Goal: Task Accomplishment & Management: Manage account settings

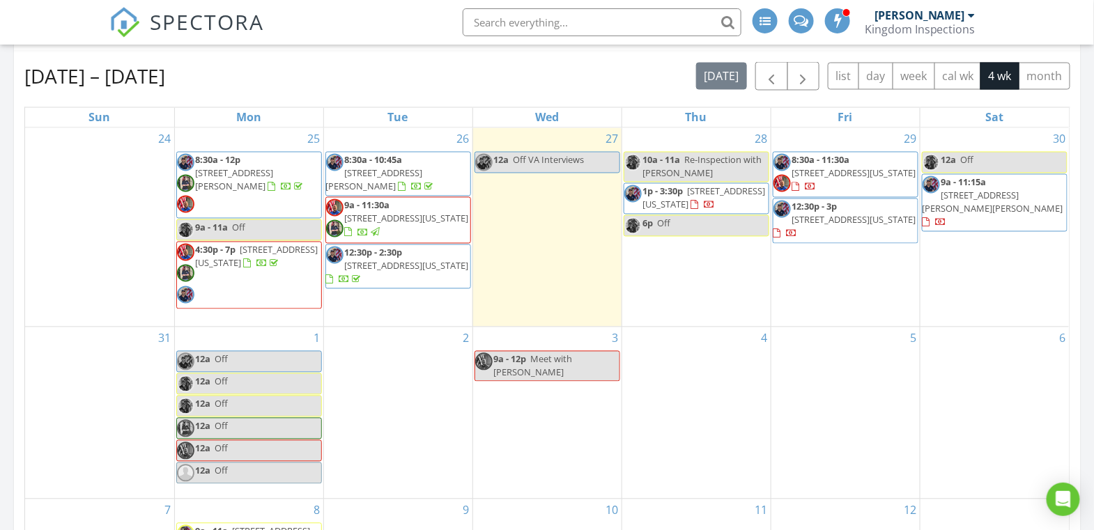
scroll to position [1608, 1121]
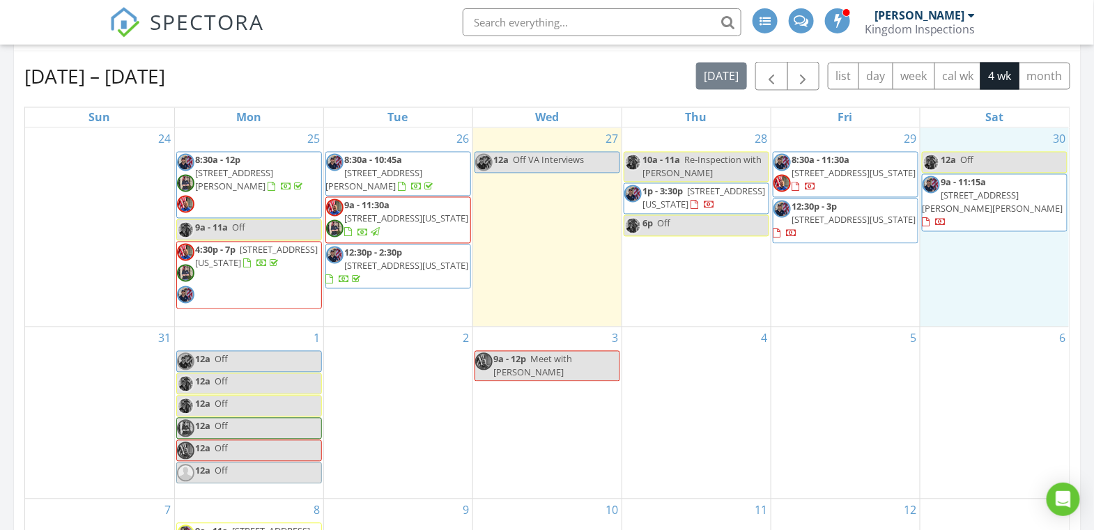
click at [1006, 258] on div "30 12a Off 9a - 11:15a 704 Halley Dr, Moore 73160" at bounding box center [995, 227] width 149 height 199
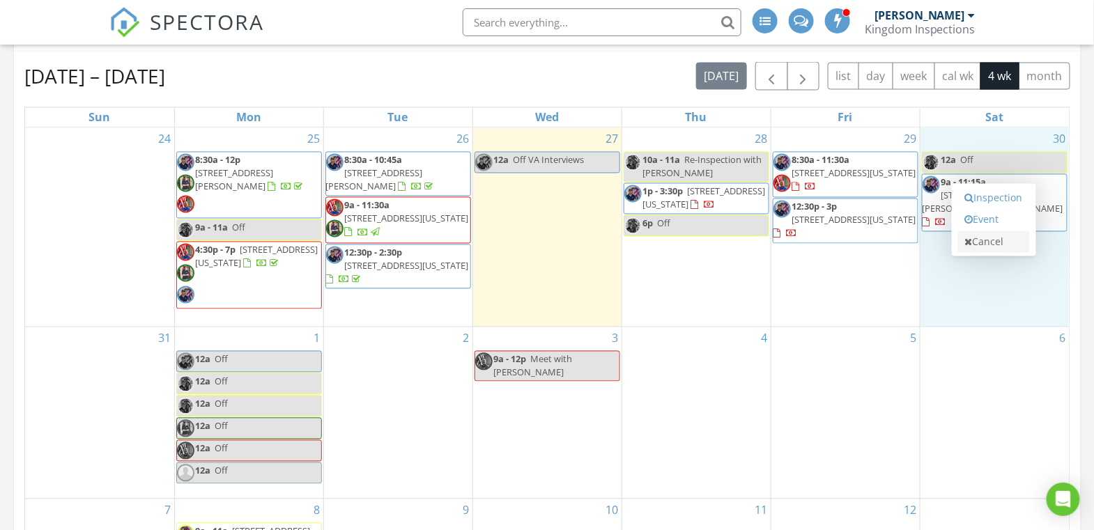
click at [992, 248] on link "Cancel" at bounding box center [994, 242] width 72 height 22
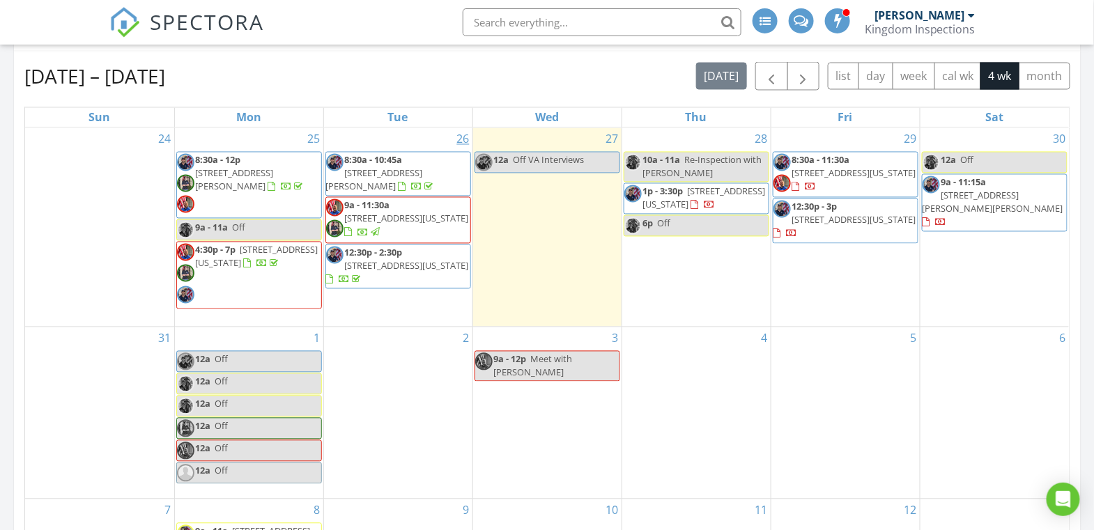
scroll to position [0, 0]
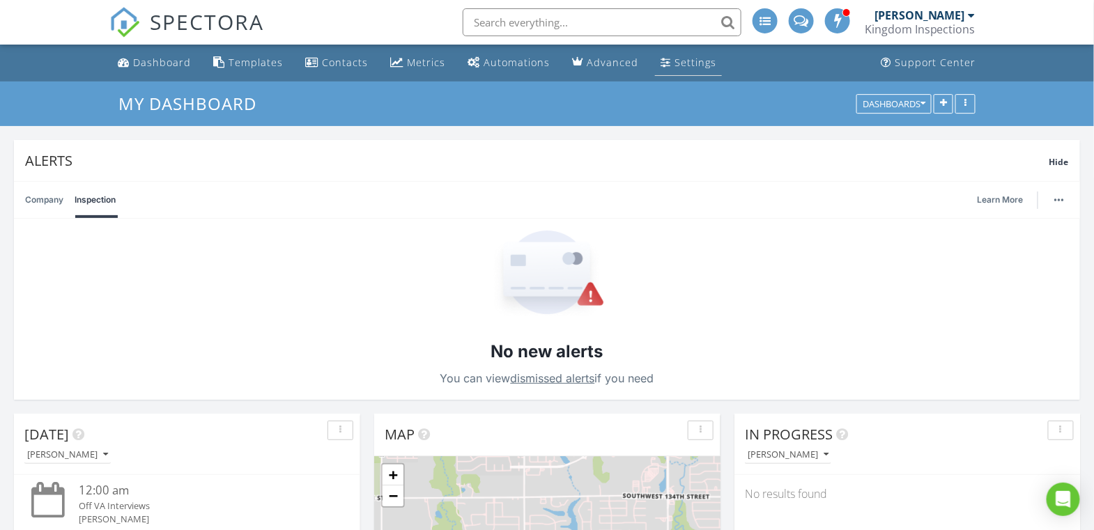
click at [688, 63] on div "Settings" at bounding box center [696, 62] width 42 height 13
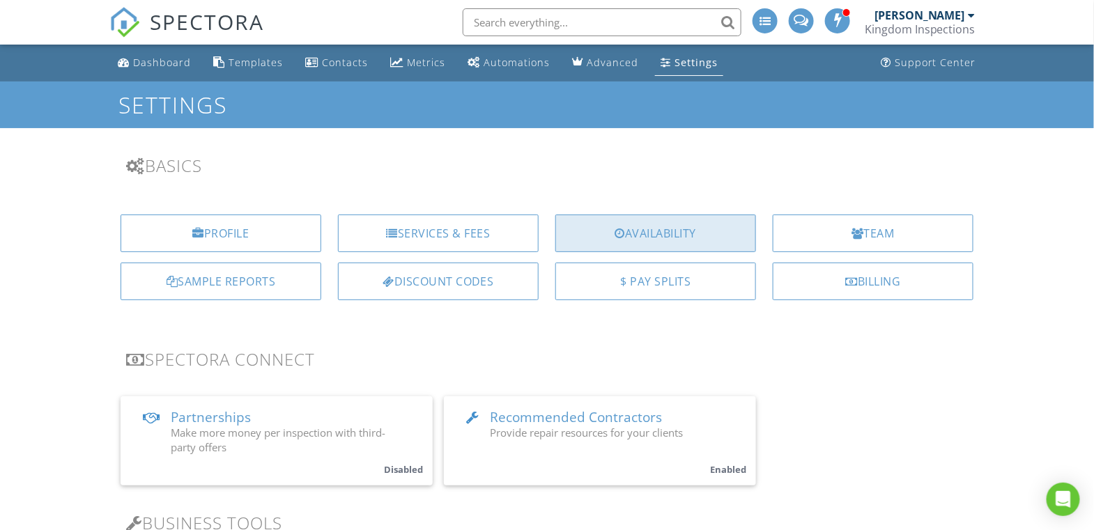
click at [709, 239] on div "Availability" at bounding box center [656, 234] width 201 height 38
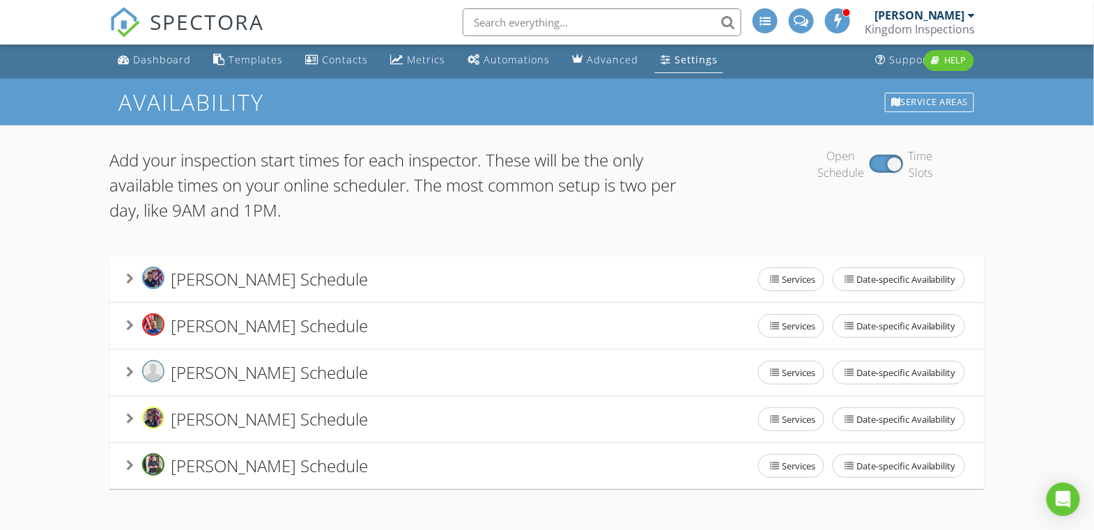
scroll to position [61, 0]
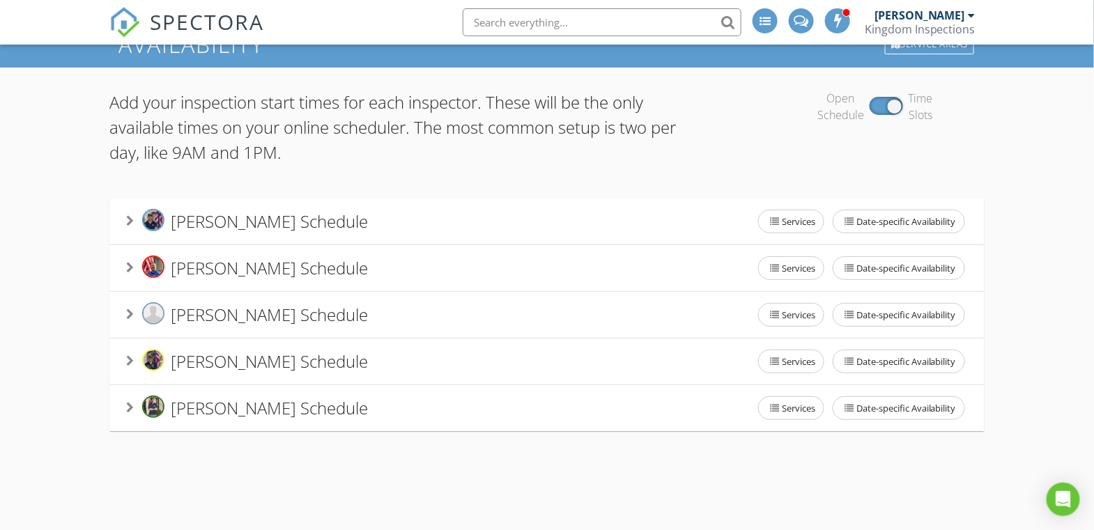
click at [521, 280] on div "[PERSON_NAME] Schedule Services Date-specific Availability" at bounding box center [547, 268] width 842 height 29
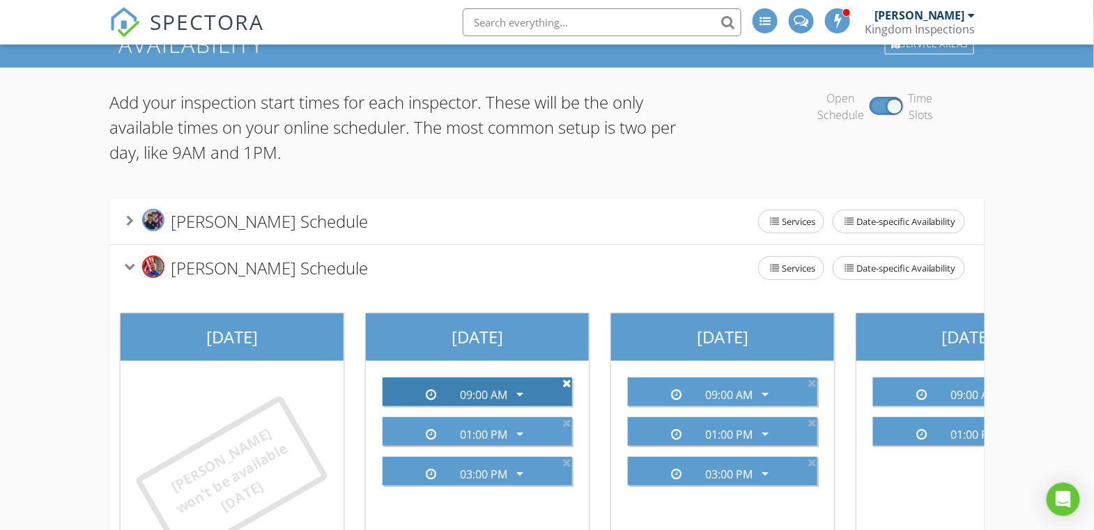
click at [570, 380] on icon at bounding box center [567, 383] width 9 height 11
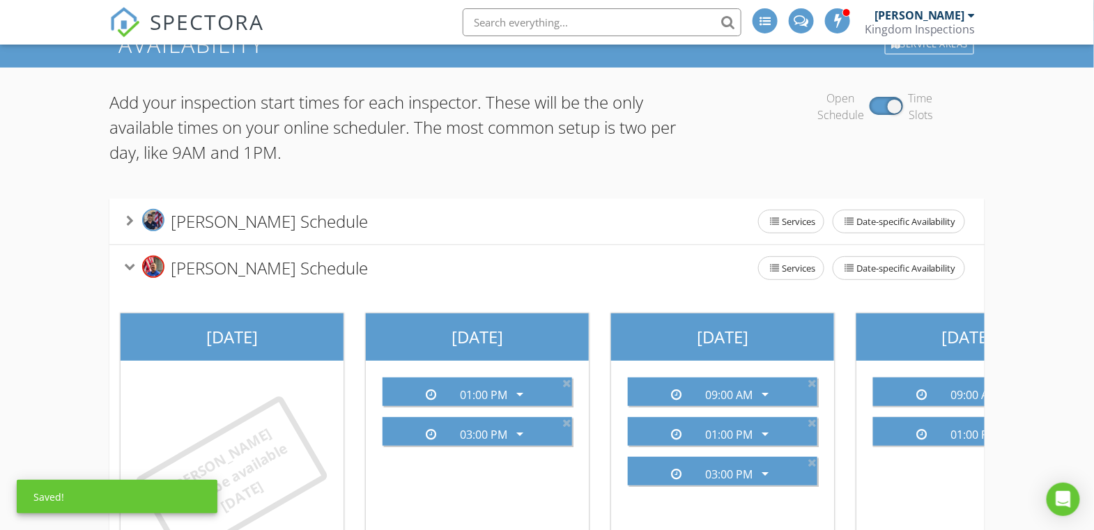
click at [570, 380] on icon at bounding box center [567, 383] width 9 height 11
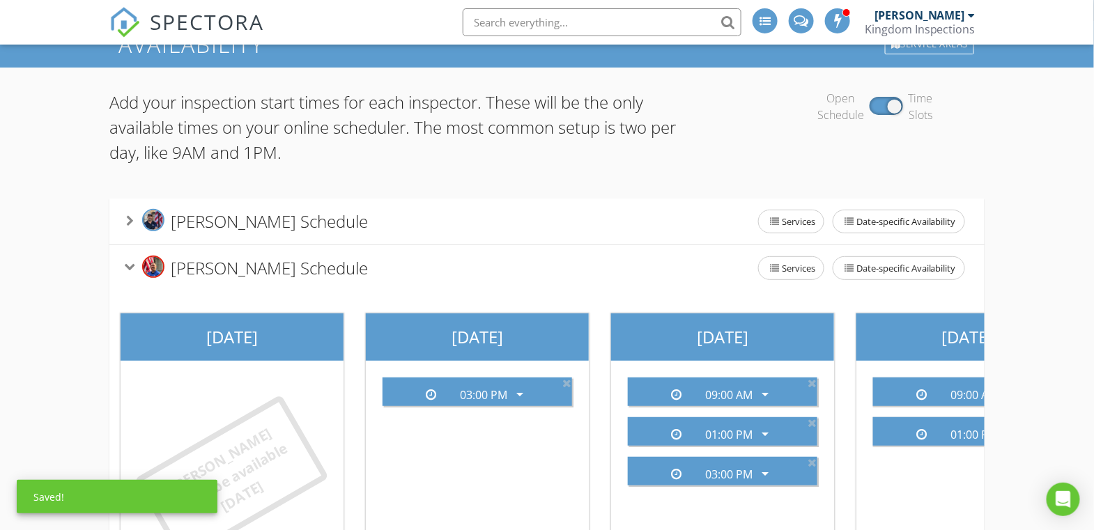
click at [570, 380] on icon at bounding box center [567, 383] width 9 height 11
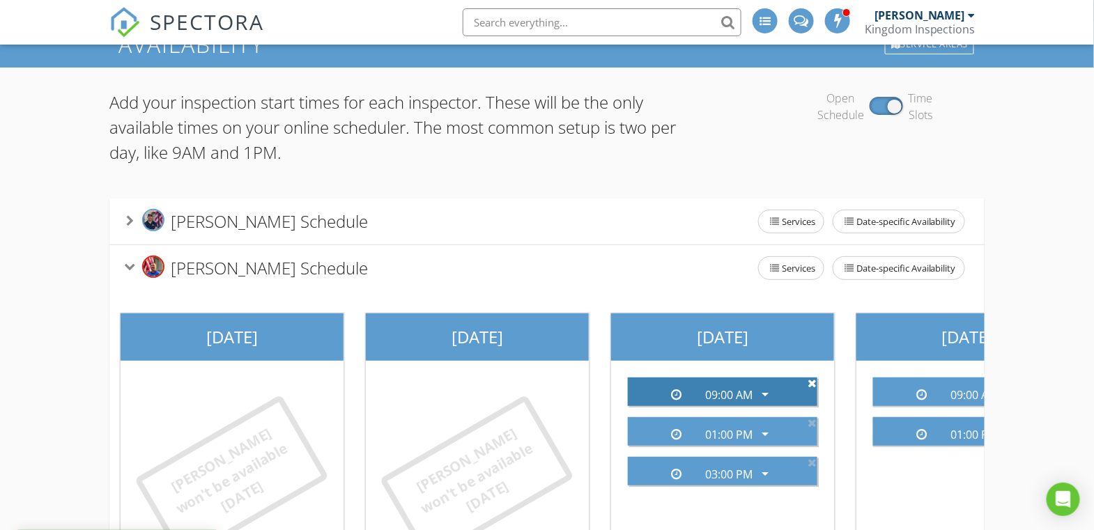
click at [813, 384] on icon at bounding box center [812, 383] width 9 height 11
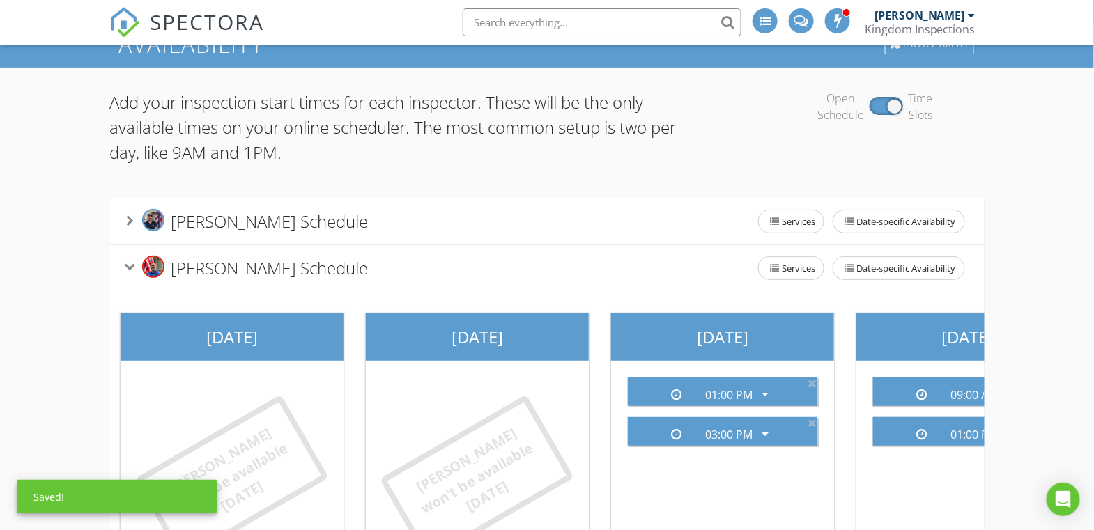
click at [813, 384] on icon at bounding box center [812, 383] width 9 height 11
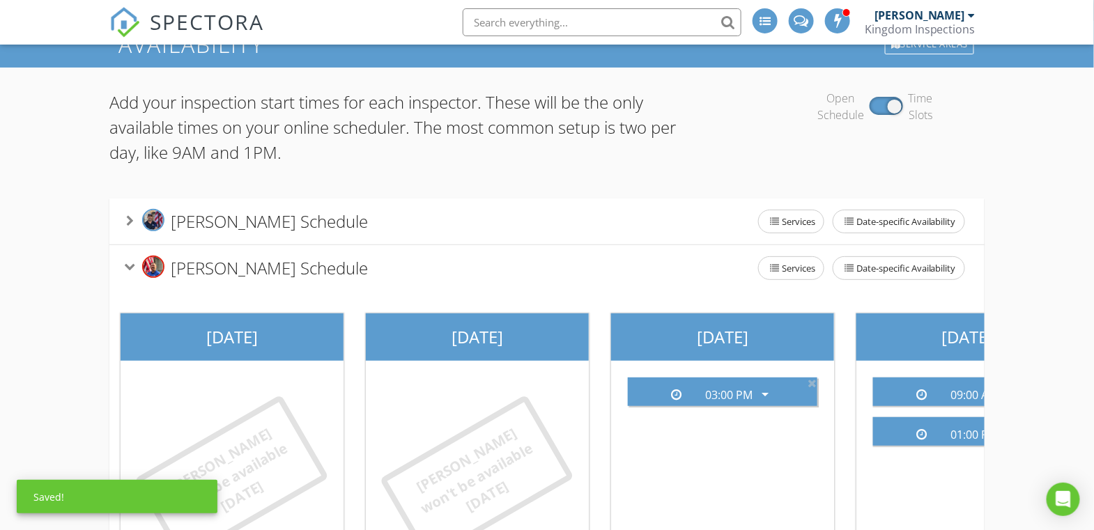
click at [813, 384] on icon at bounding box center [812, 383] width 9 height 11
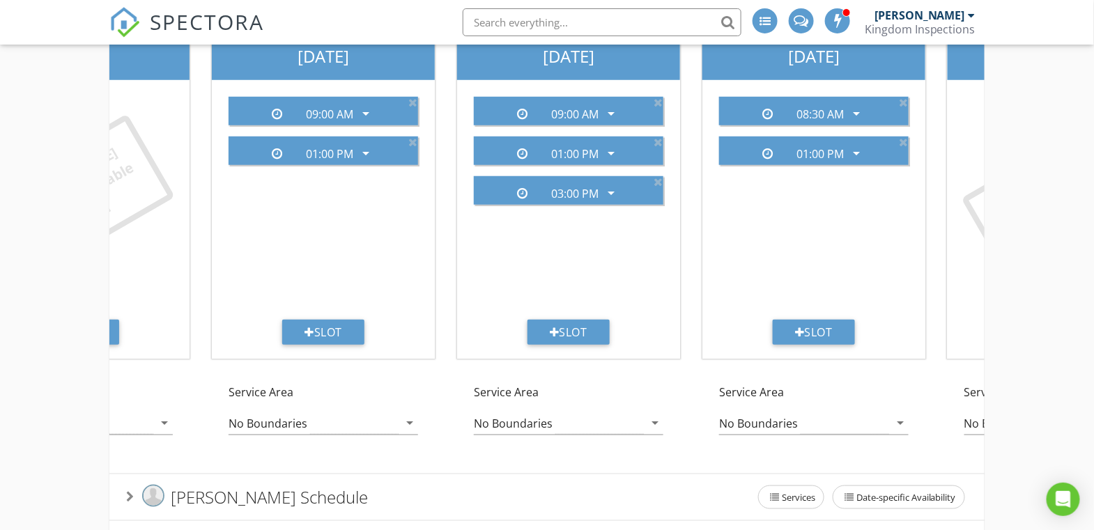
scroll to position [0, 672]
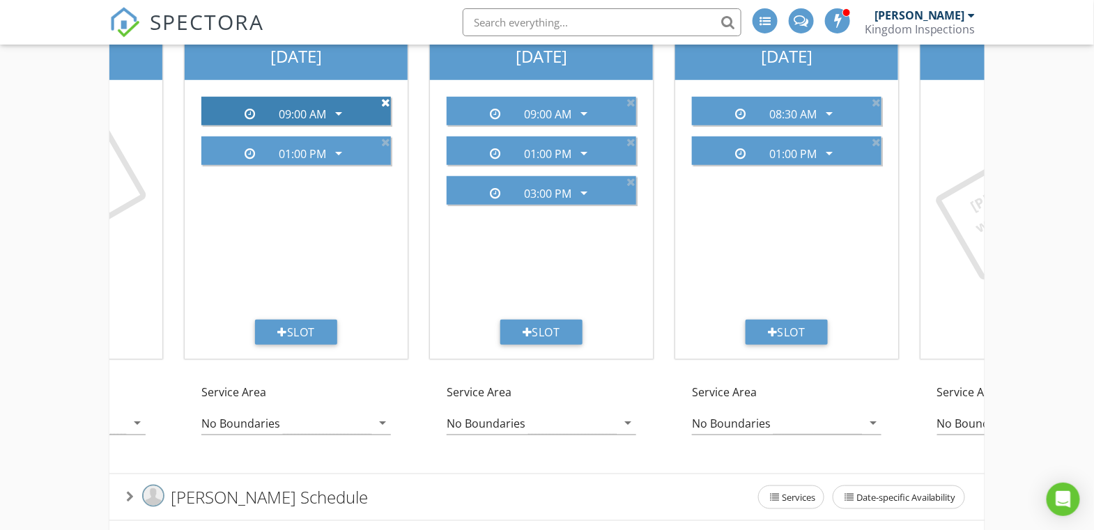
click at [385, 99] on icon at bounding box center [385, 102] width 9 height 11
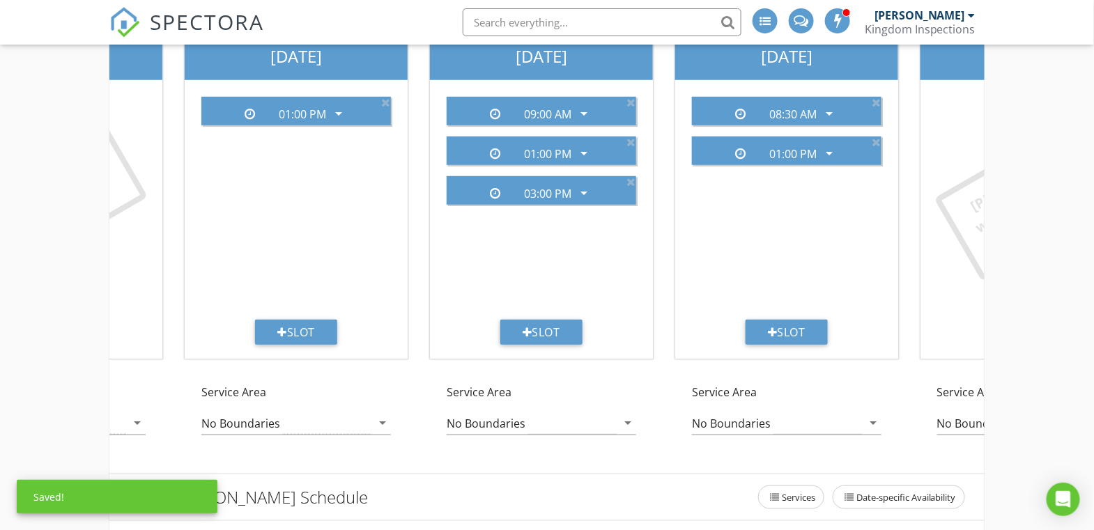
click at [385, 99] on icon at bounding box center [385, 102] width 9 height 11
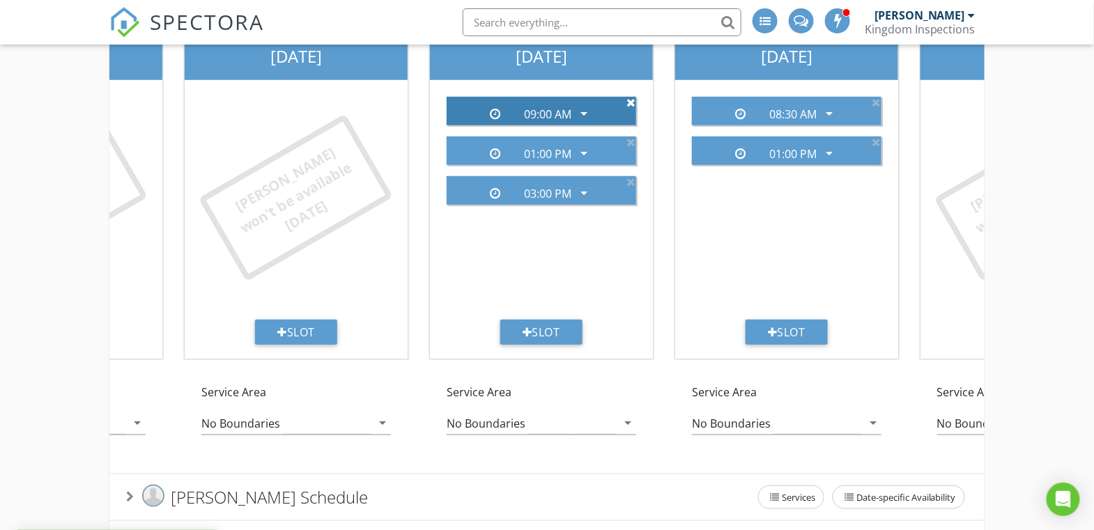
click at [632, 100] on icon at bounding box center [631, 102] width 9 height 11
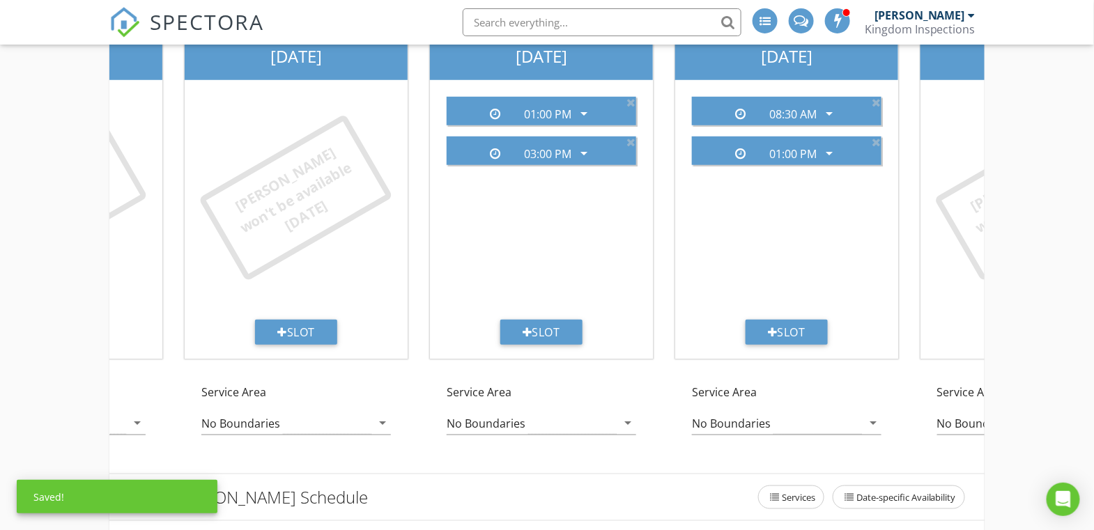
click at [632, 100] on icon at bounding box center [631, 102] width 9 height 11
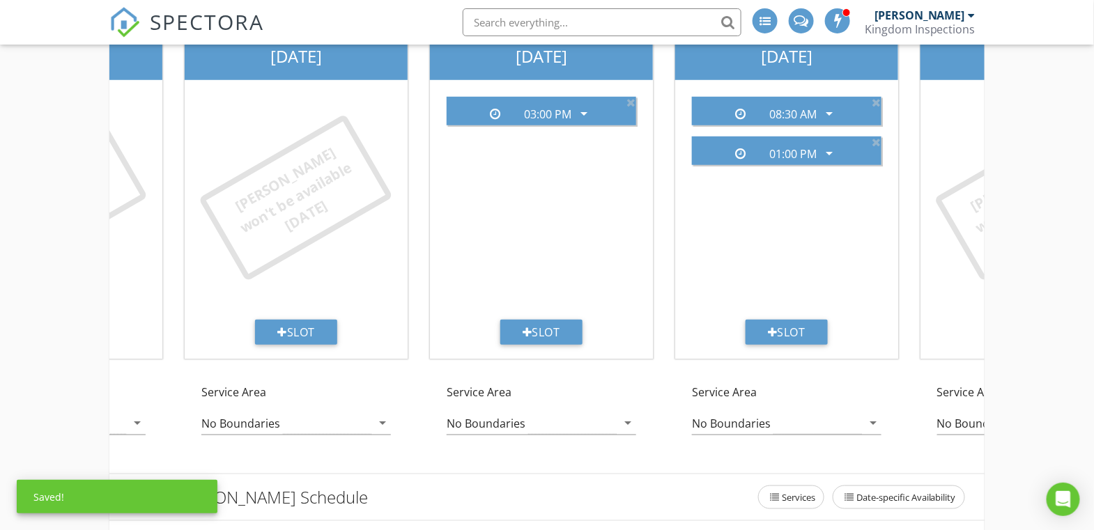
click at [632, 100] on icon at bounding box center [631, 102] width 9 height 11
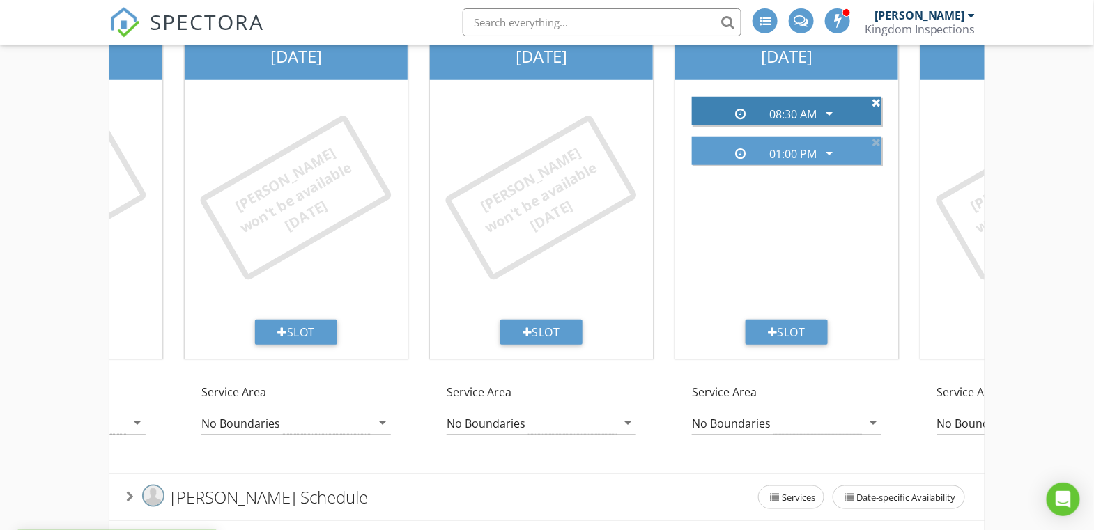
click at [879, 101] on icon at bounding box center [876, 102] width 9 height 11
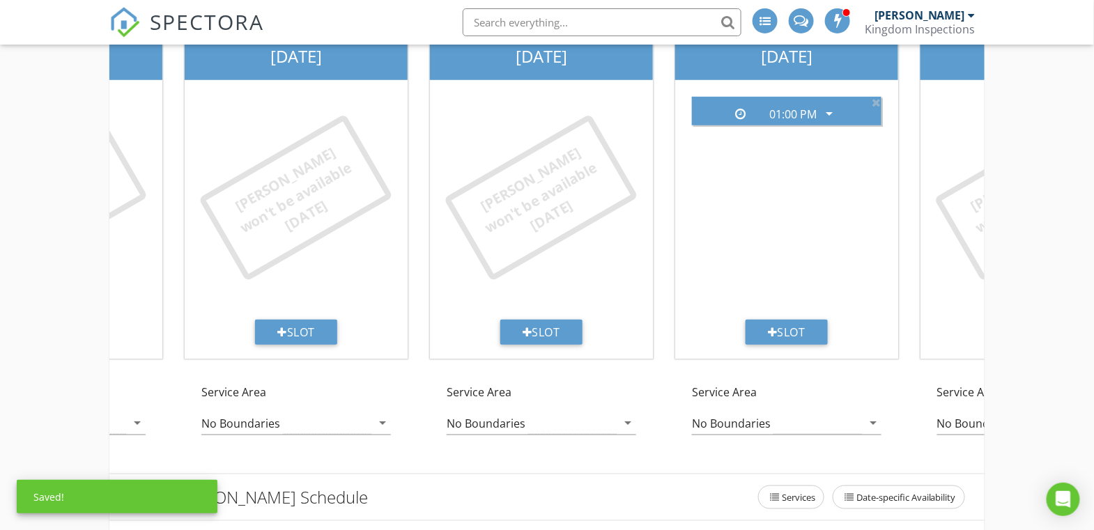
click at [879, 101] on icon at bounding box center [876, 102] width 9 height 11
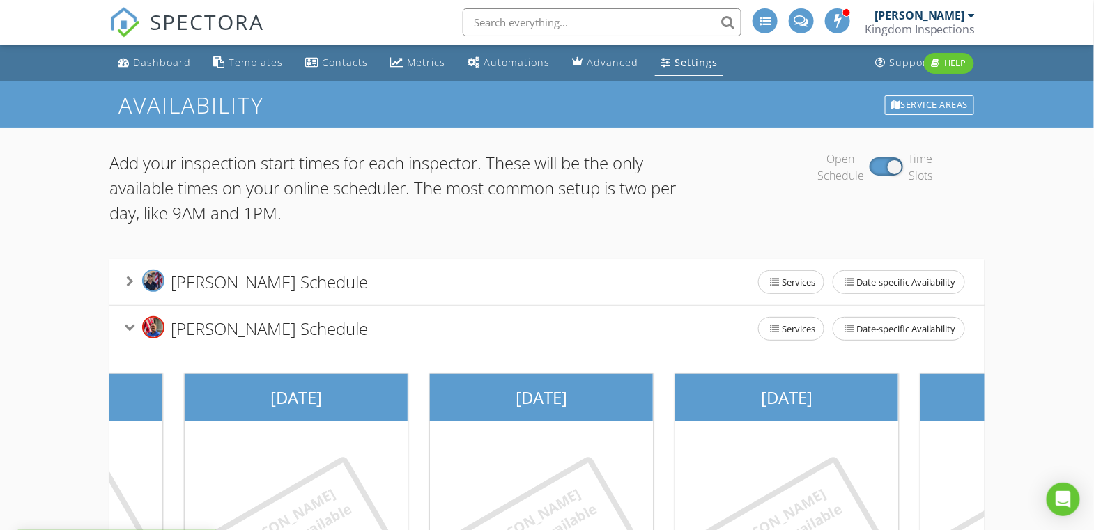
scroll to position [234, 0]
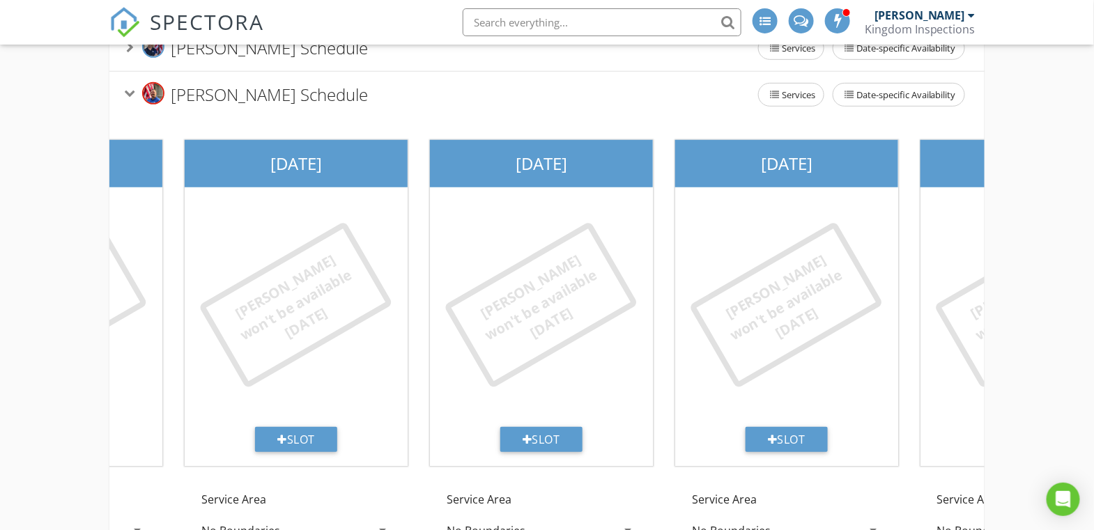
click at [648, 75] on div "Travis Haberman's Schedule Services Date-specific Availability" at bounding box center [547, 95] width 876 height 46
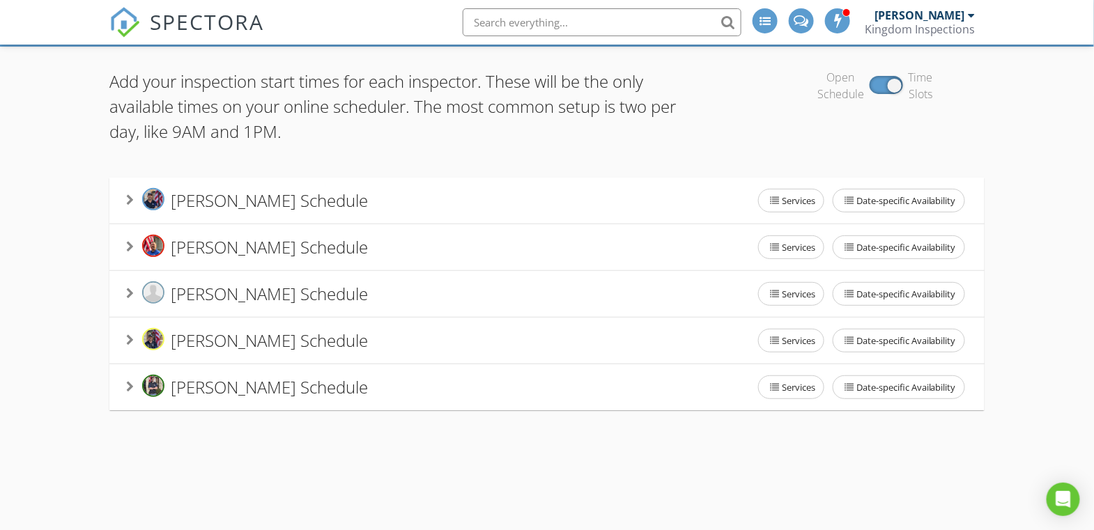
scroll to position [82, 0]
click at [331, 351] on div "Seth Kaplan's Schedule" at bounding box center [247, 341] width 242 height 26
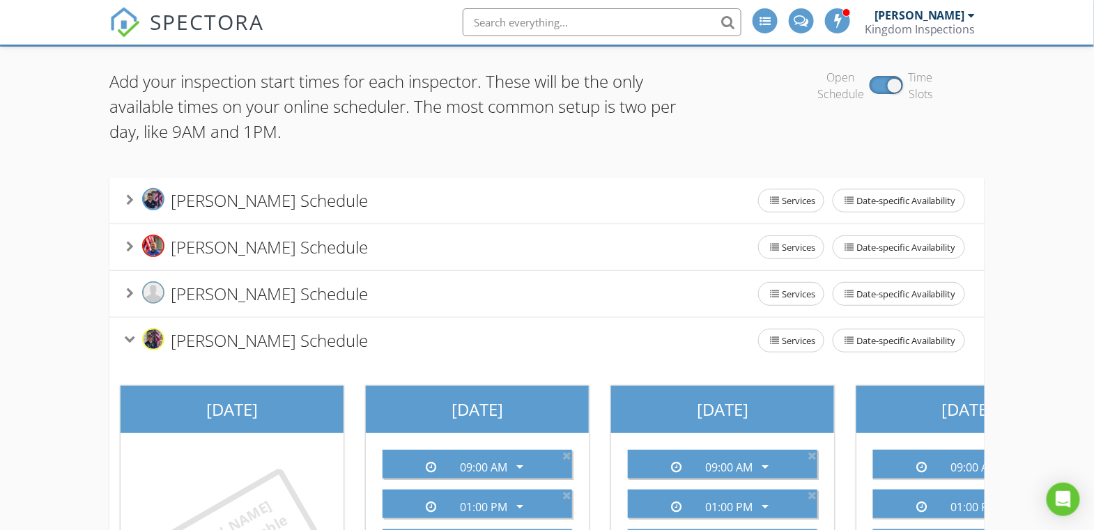
click at [330, 351] on div "Seth Kaplan's Schedule" at bounding box center [247, 341] width 242 height 26
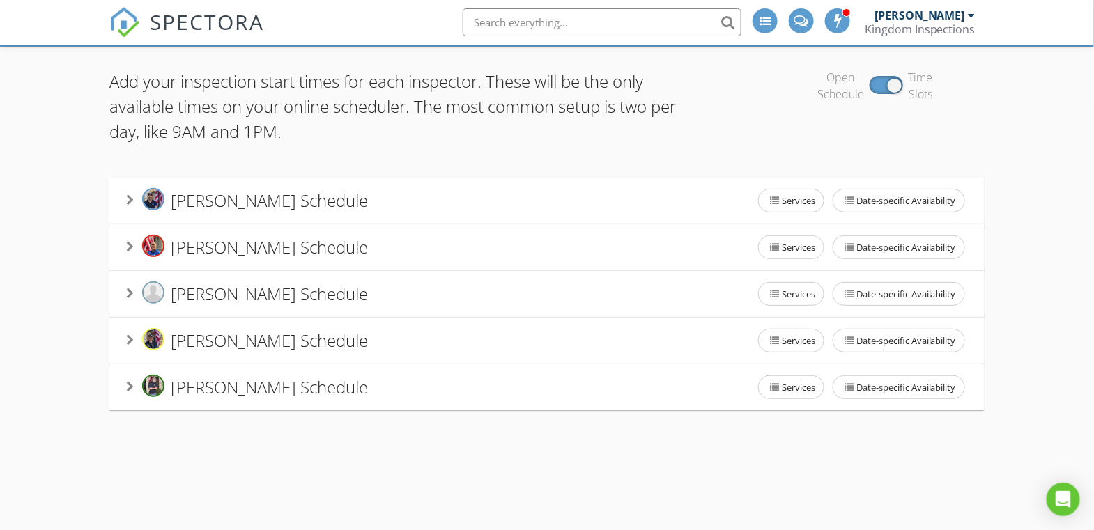
click at [397, 346] on div "Seth Kaplan's Schedule Services Date-specific Availability" at bounding box center [547, 340] width 842 height 29
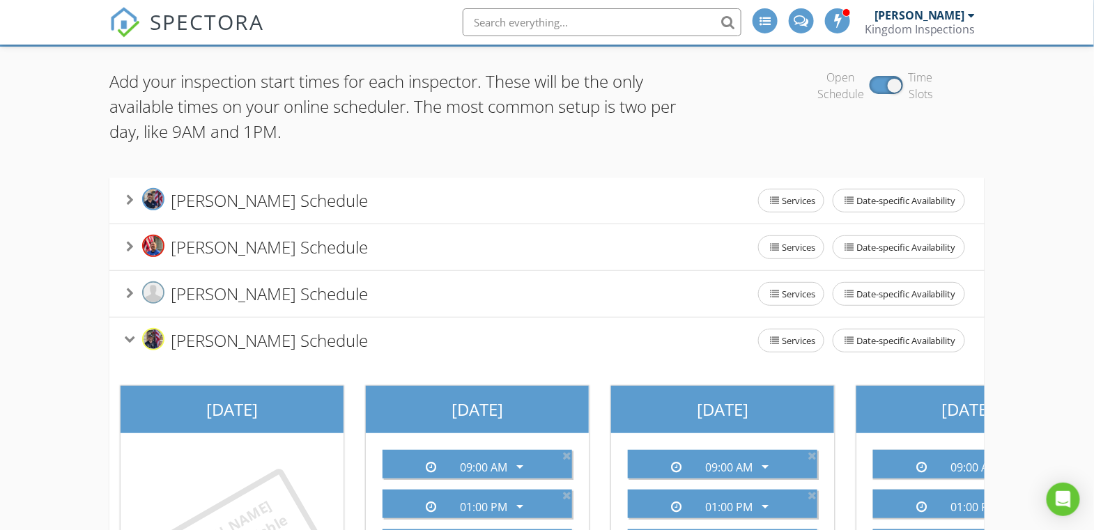
click at [397, 346] on div "Seth Kaplan's Schedule Services Date-specific Availability" at bounding box center [547, 340] width 842 height 29
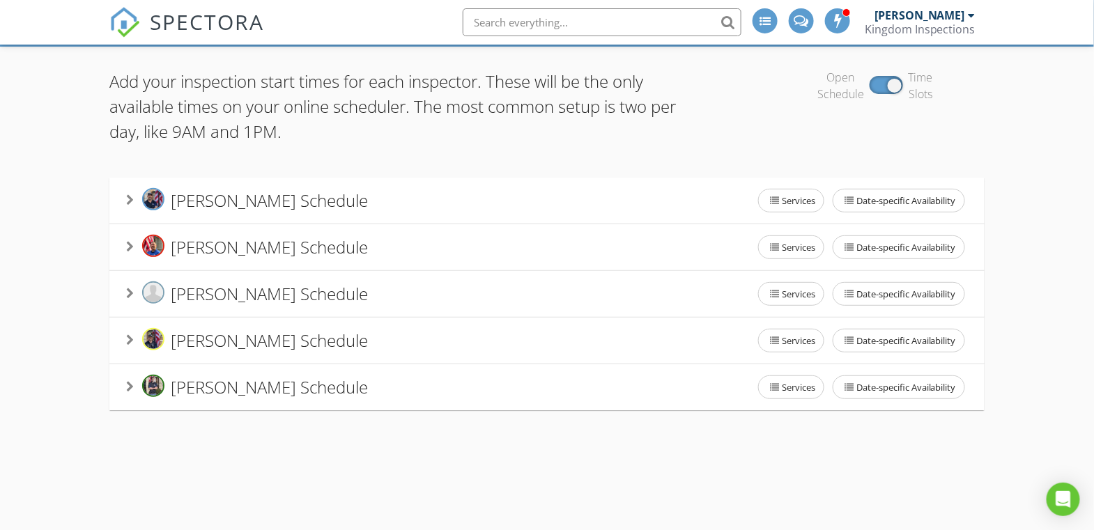
click at [457, 287] on div "Vann Wiseman's Schedule Services Date-specific Availability" at bounding box center [547, 294] width 842 height 29
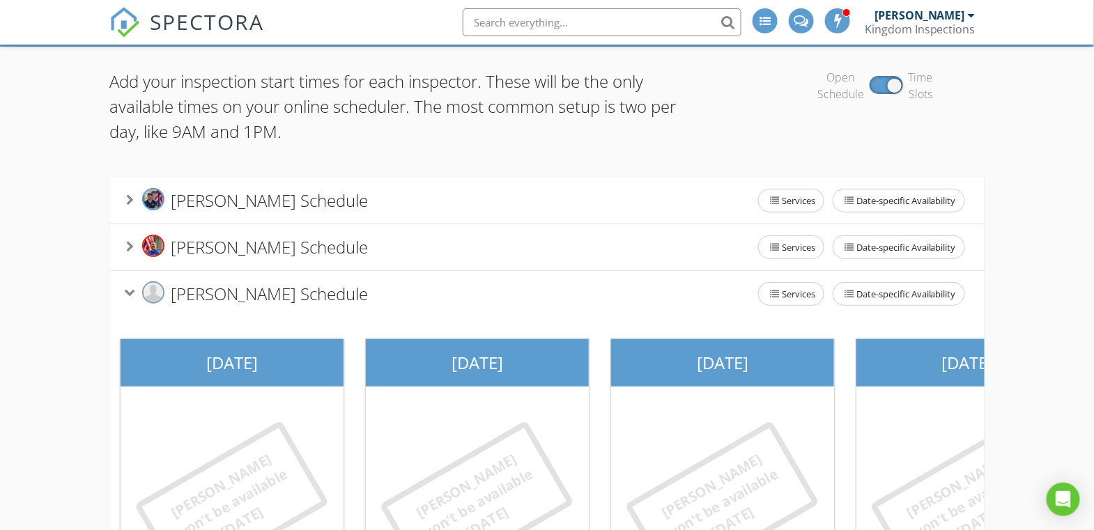
click at [457, 287] on div "Vann Wiseman's Schedule Services Date-specific Availability" at bounding box center [547, 294] width 842 height 29
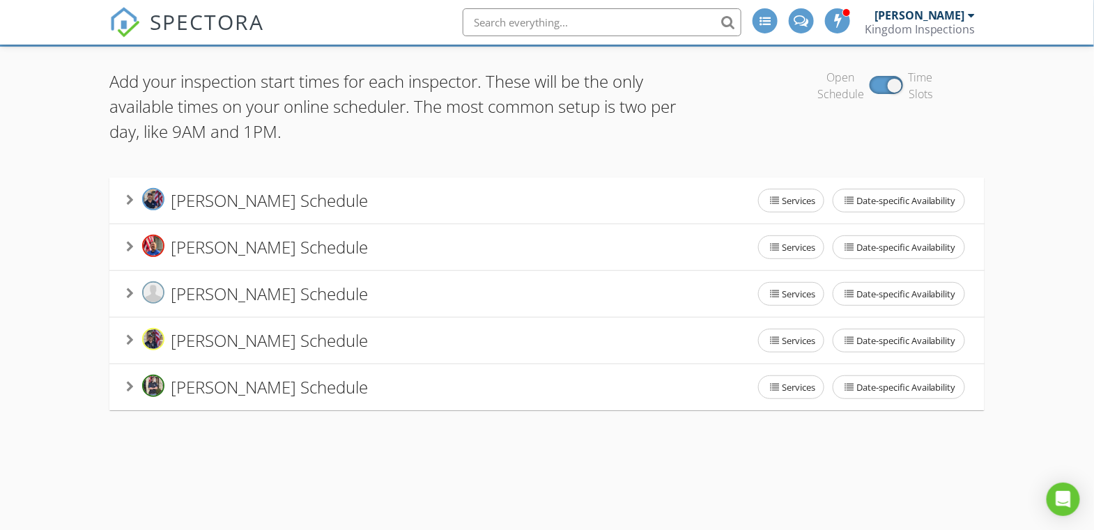
scroll to position [0, 0]
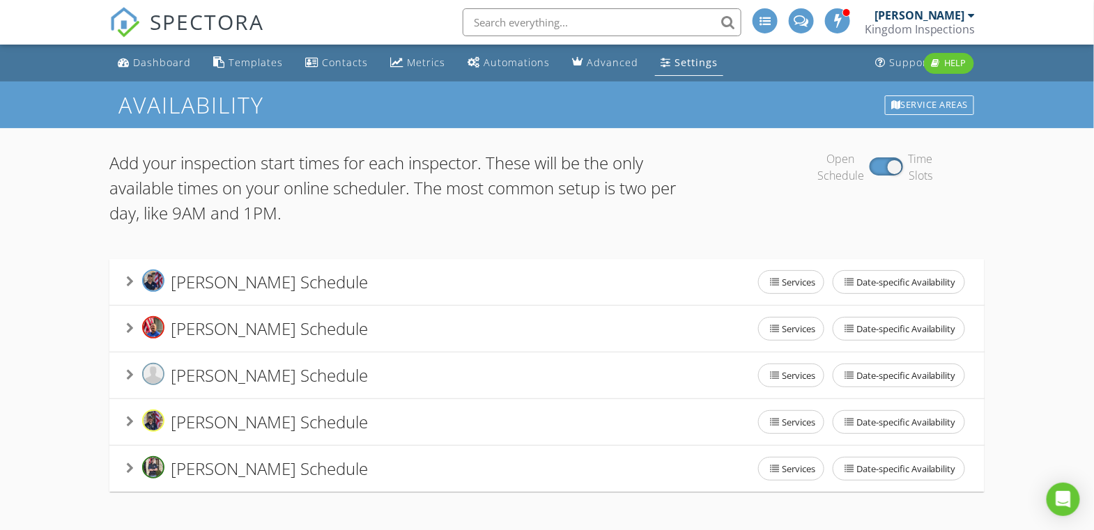
click at [841, 22] on span at bounding box center [839, 20] width 14 height 13
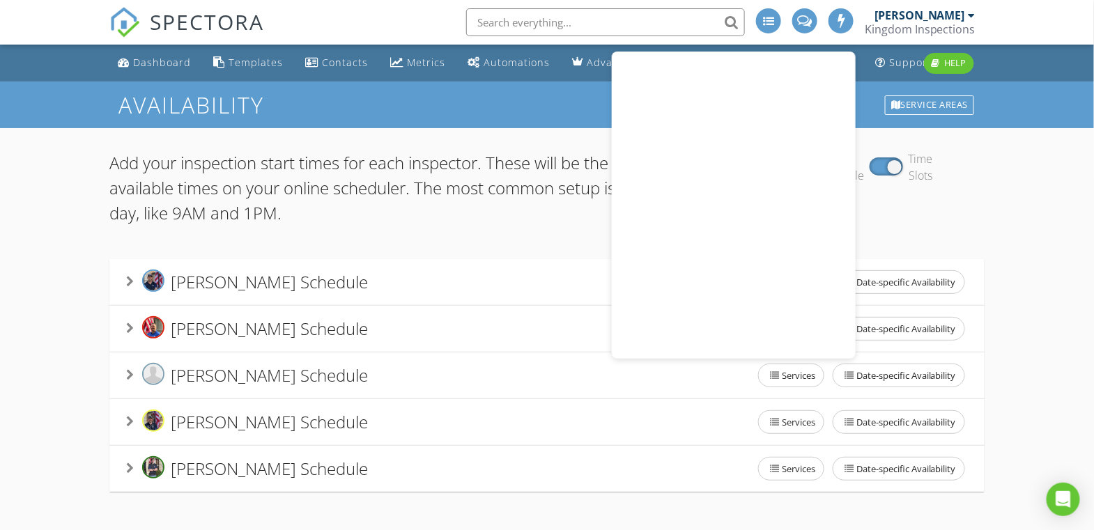
click at [842, 31] on div at bounding box center [841, 20] width 25 height 25
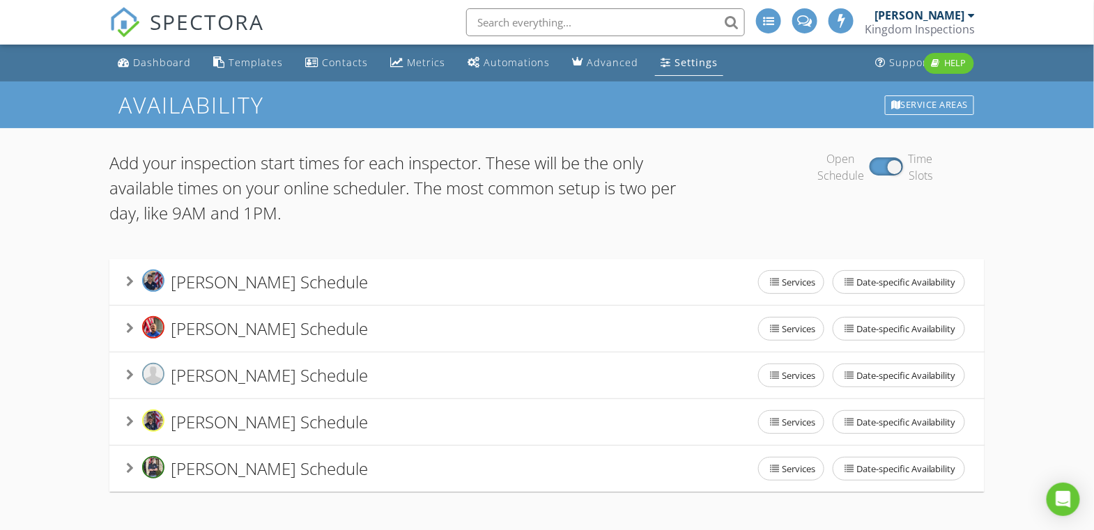
click at [844, 25] on span at bounding box center [842, 20] width 14 height 13
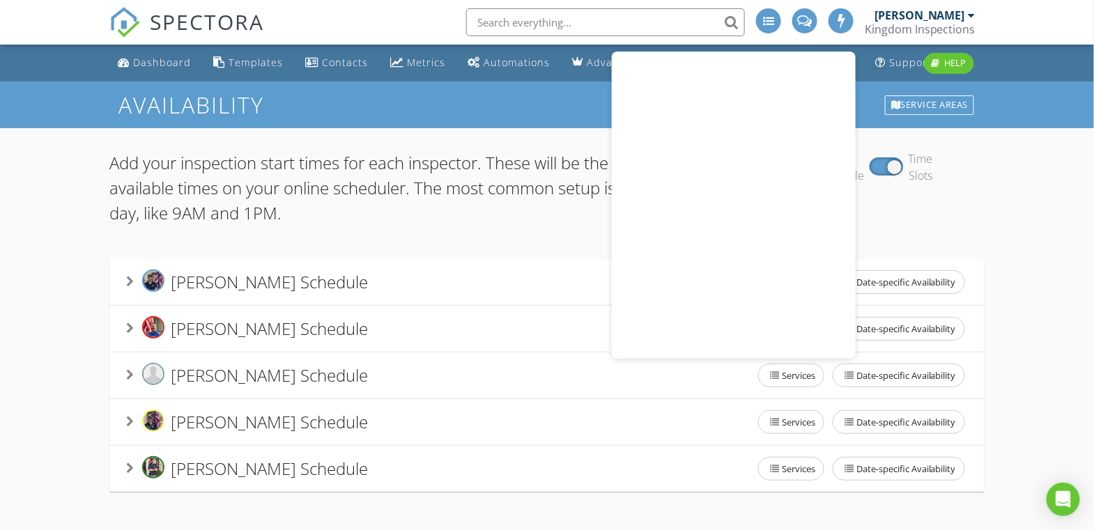
click at [746, 111] on h1 "Availability" at bounding box center [547, 105] width 857 height 24
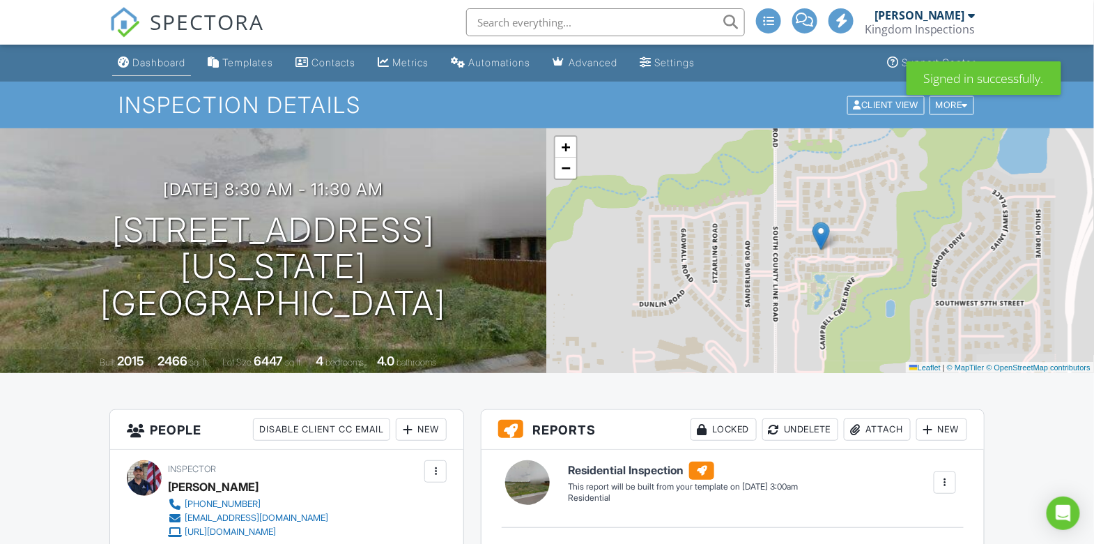
click at [142, 66] on div "Dashboard" at bounding box center [158, 62] width 53 height 12
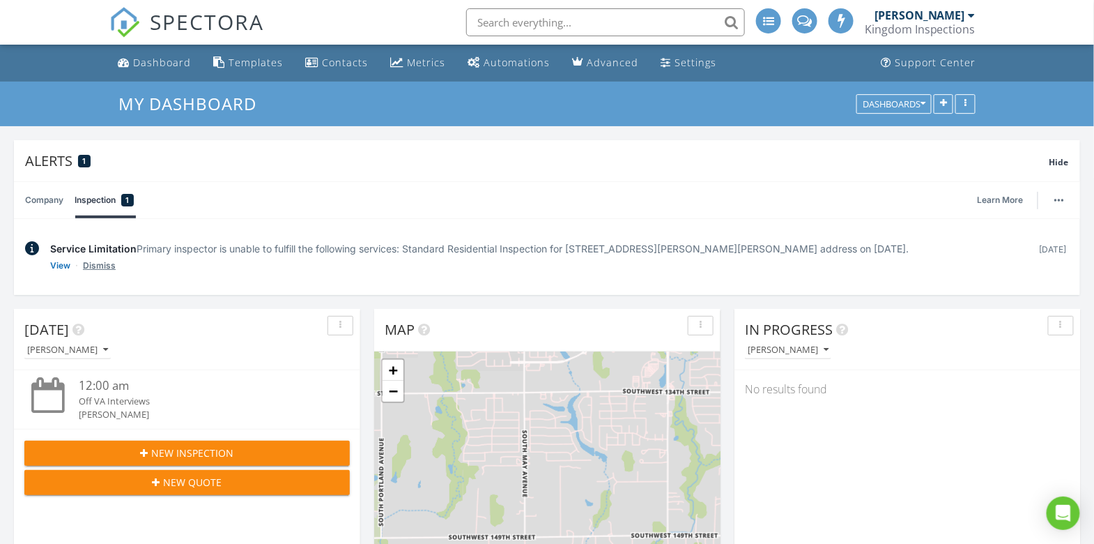
click at [106, 263] on link "Dismiss" at bounding box center [99, 266] width 33 height 14
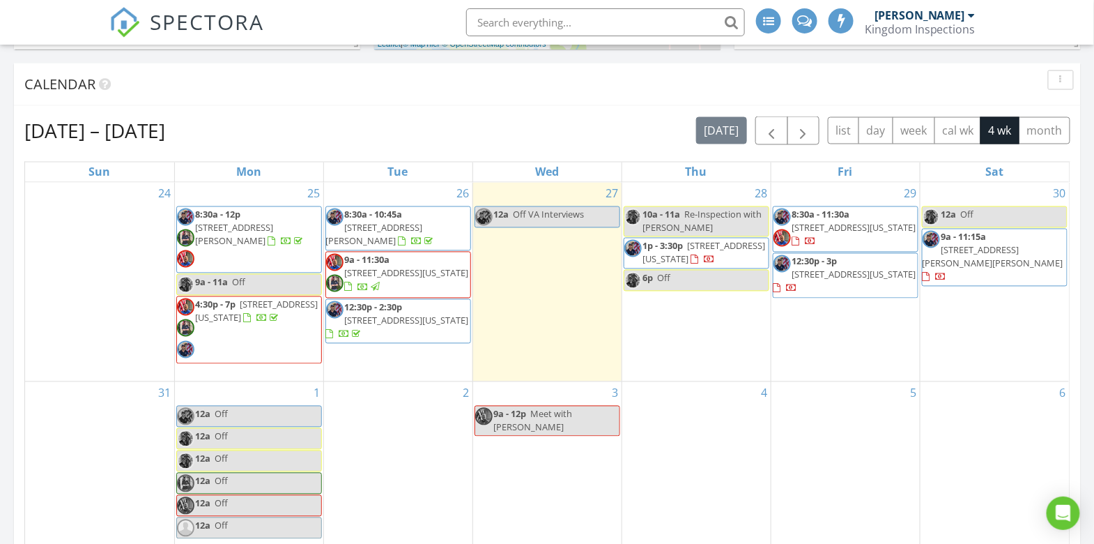
scroll to position [882, 0]
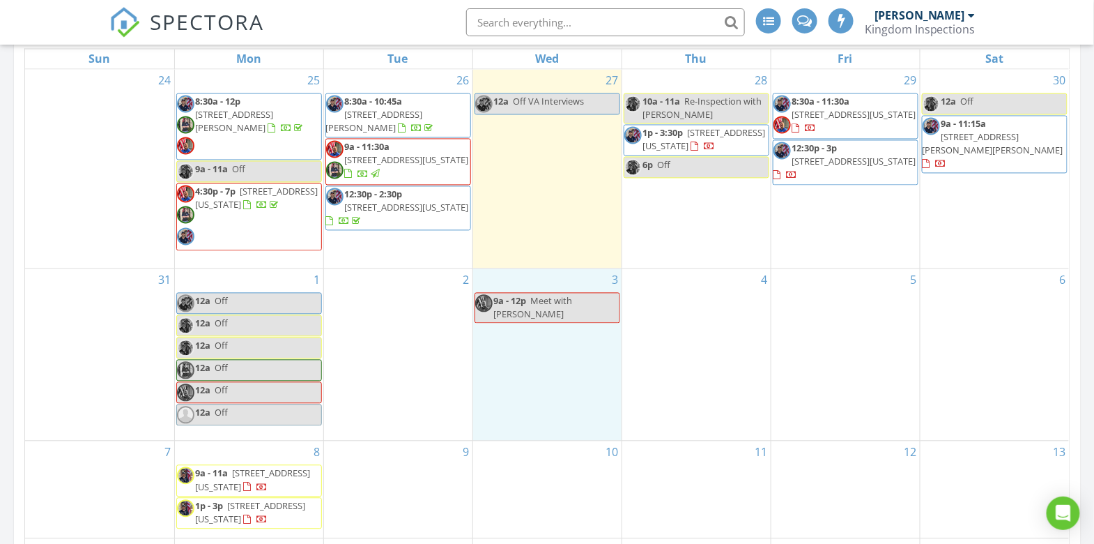
click at [494, 380] on div "3 9a - 12p Meet with Jonathan" at bounding box center [547, 355] width 148 height 172
click at [522, 372] on icon at bounding box center [522, 367] width 8 height 10
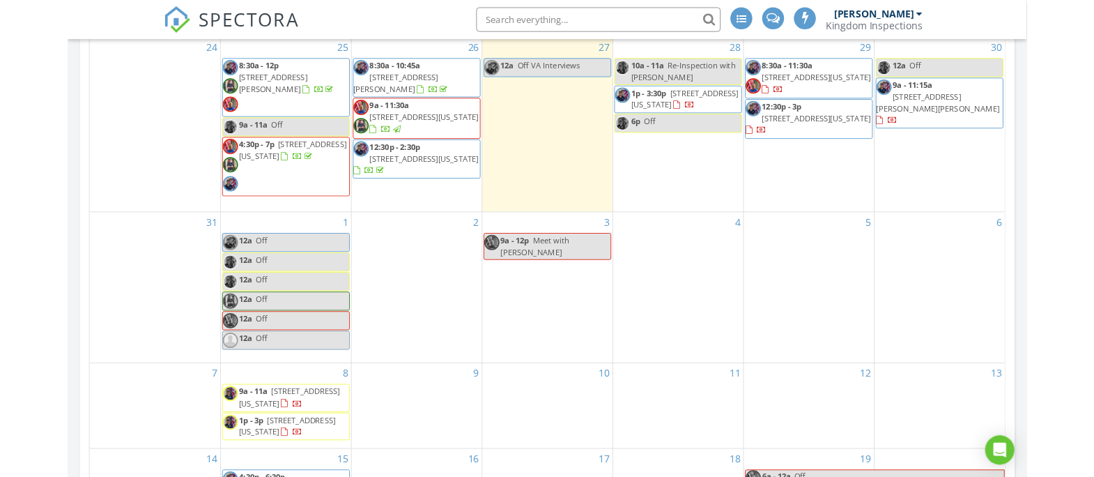
scroll to position [0, 0]
